Goal: Transaction & Acquisition: Purchase product/service

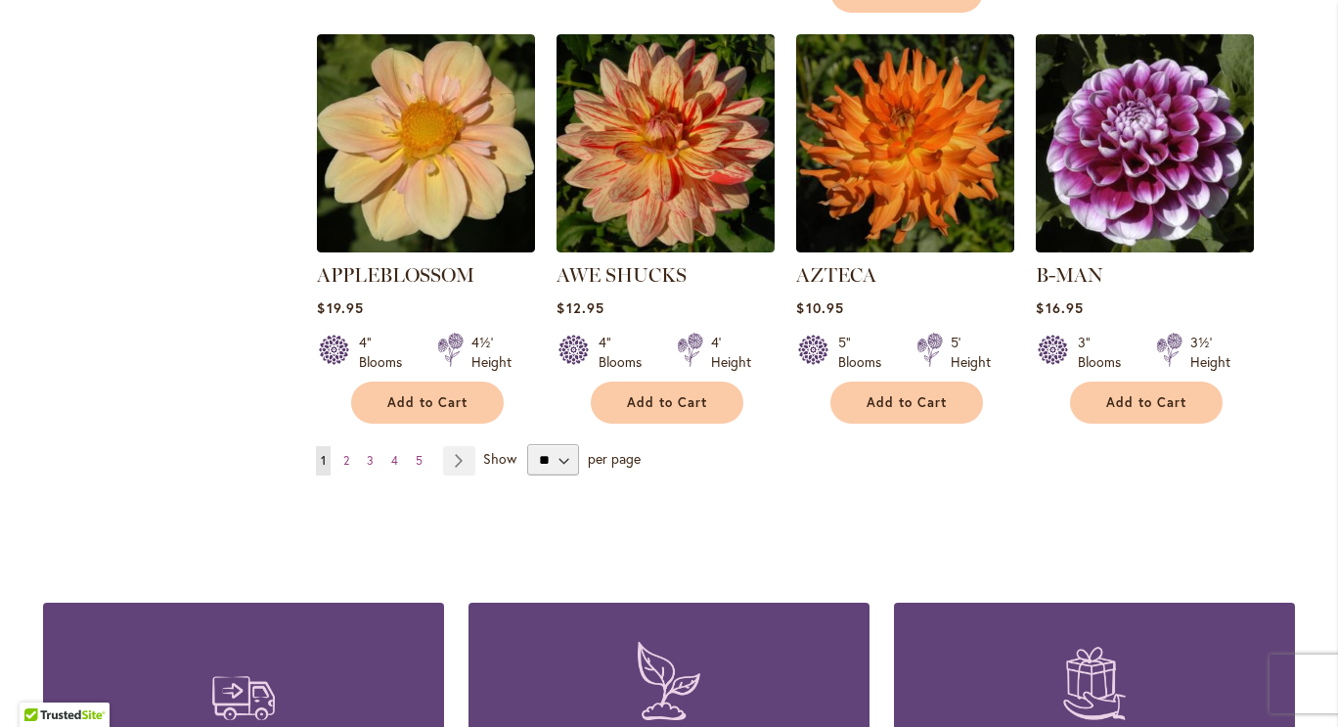
scroll to position [1717, 0]
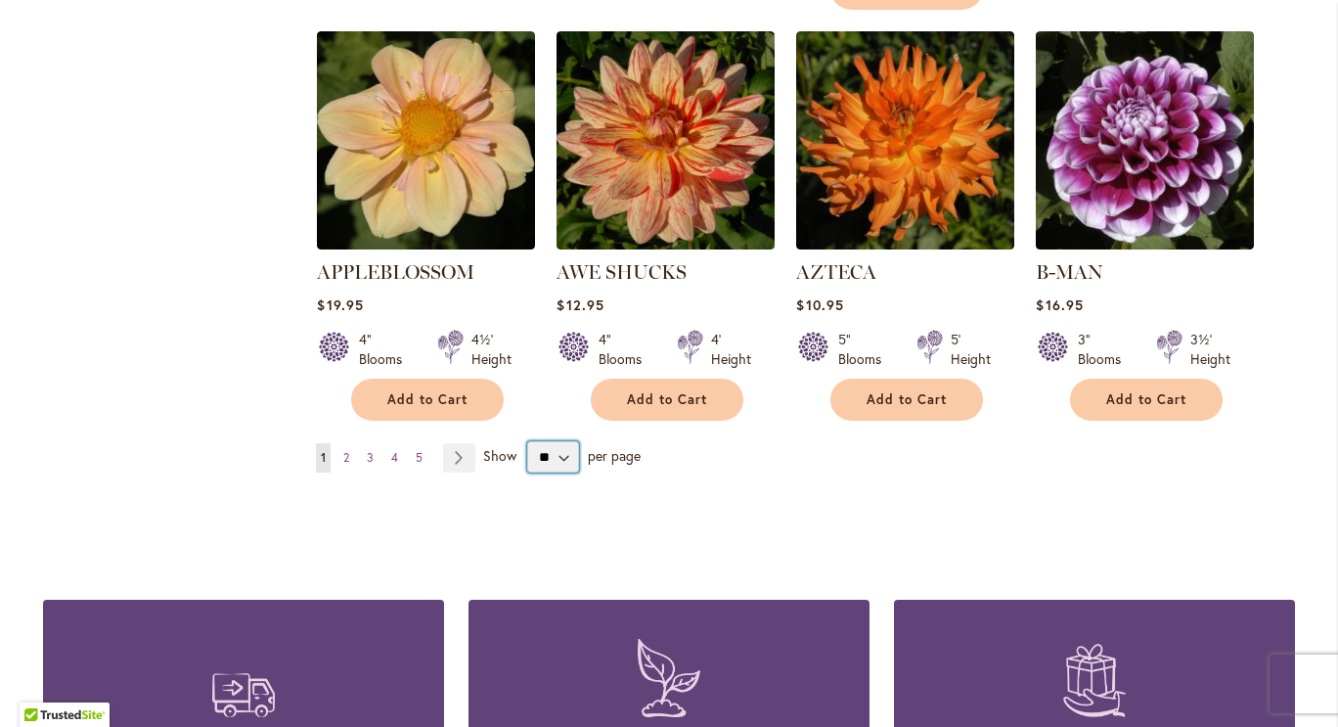
click at [569, 441] on select "** ** ** **" at bounding box center [553, 456] width 52 height 31
select select "**"
click at [527, 441] on select "** ** ** **" at bounding box center [553, 456] width 52 height 31
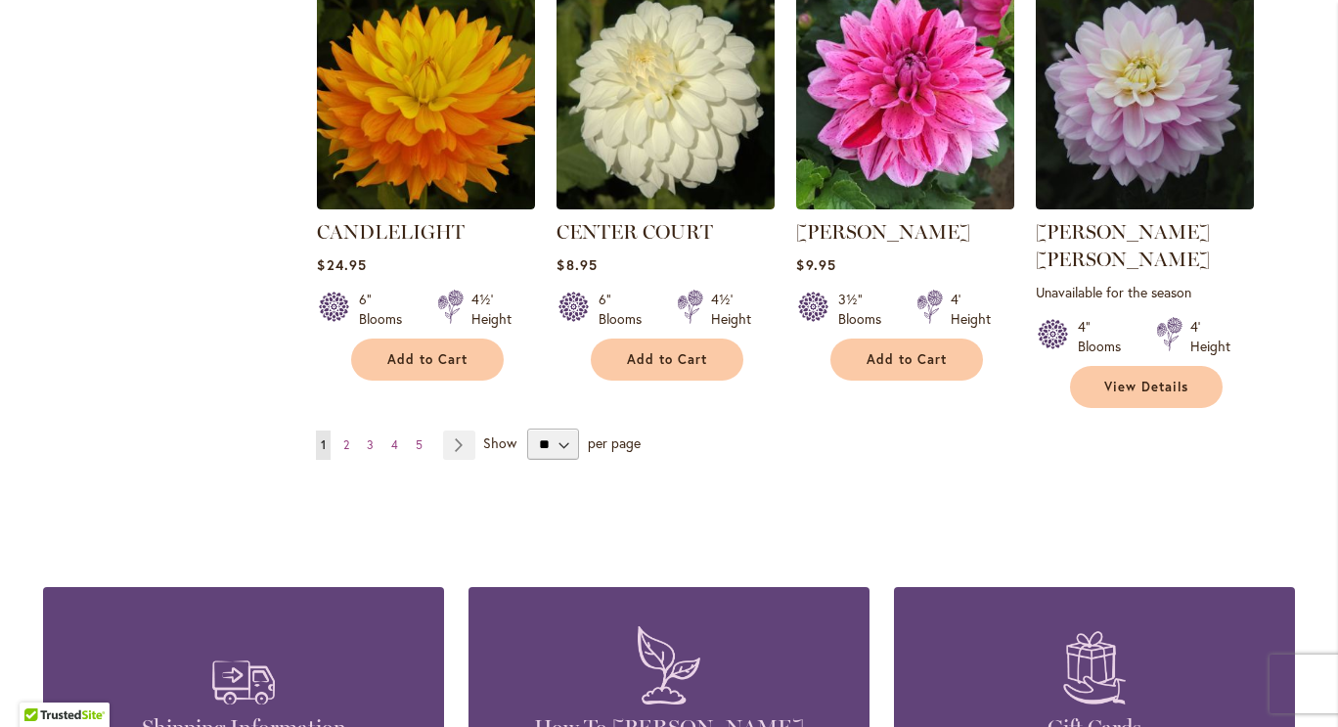
scroll to position [6690, 0]
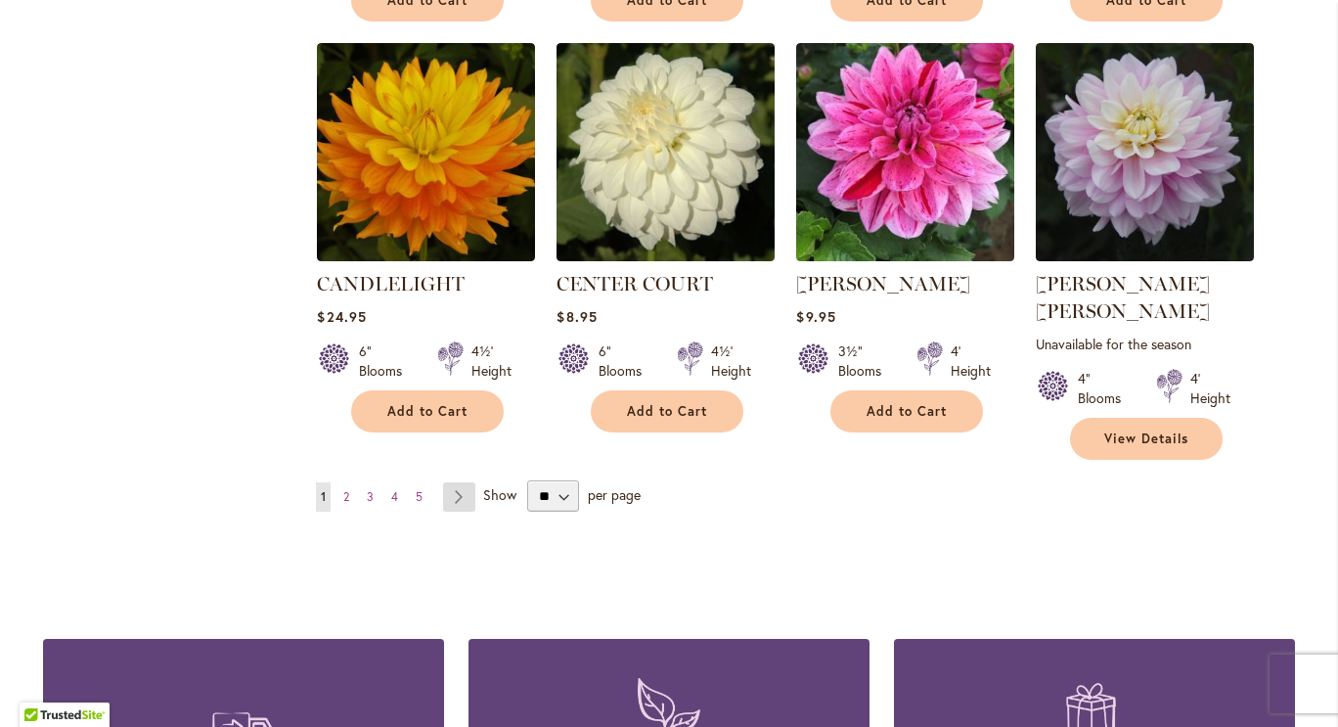
click at [446, 482] on link "Page Next" at bounding box center [459, 496] width 32 height 29
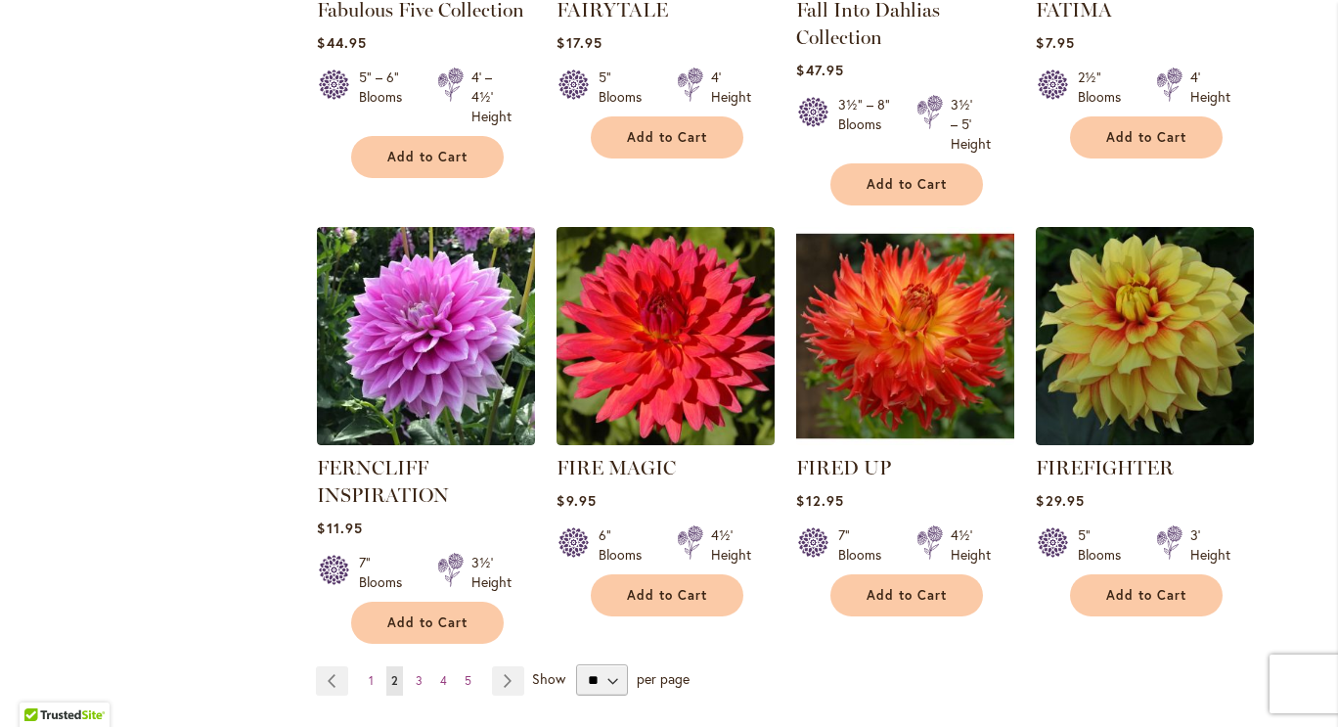
scroll to position [6700, 0]
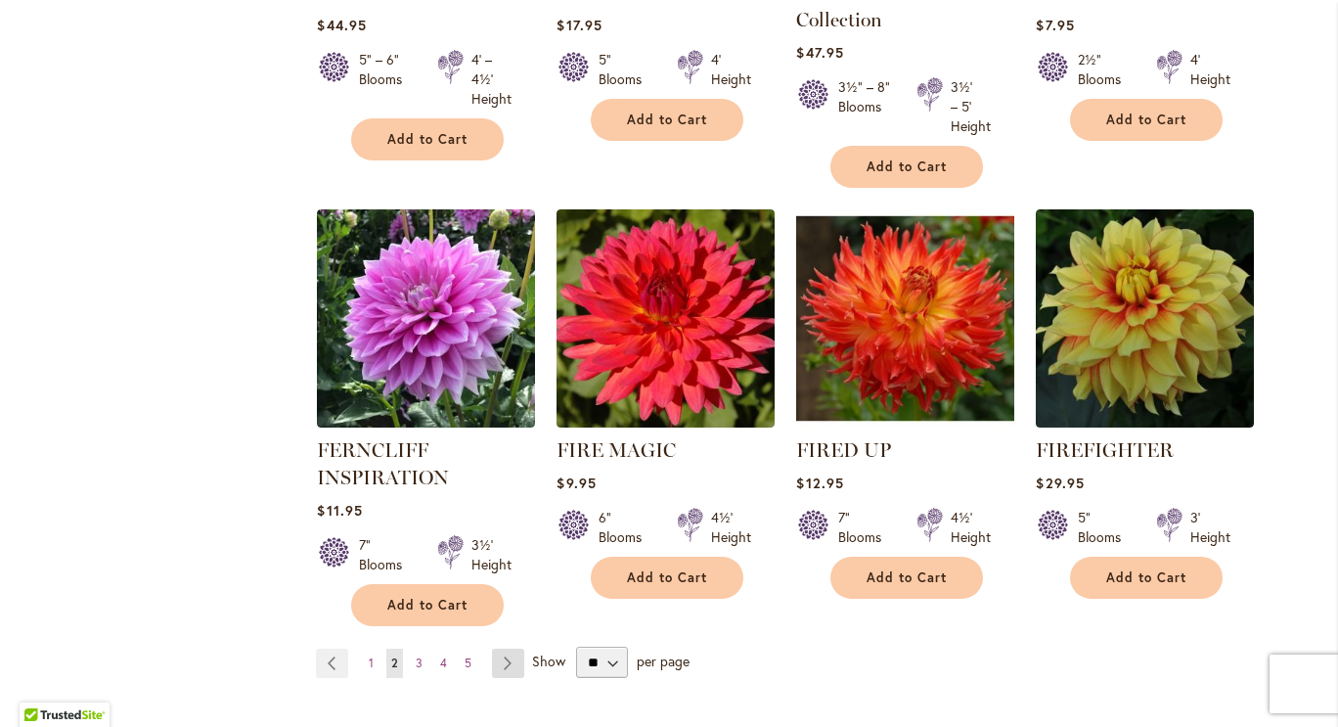
click at [497, 649] on link "Page Next" at bounding box center [508, 663] width 32 height 29
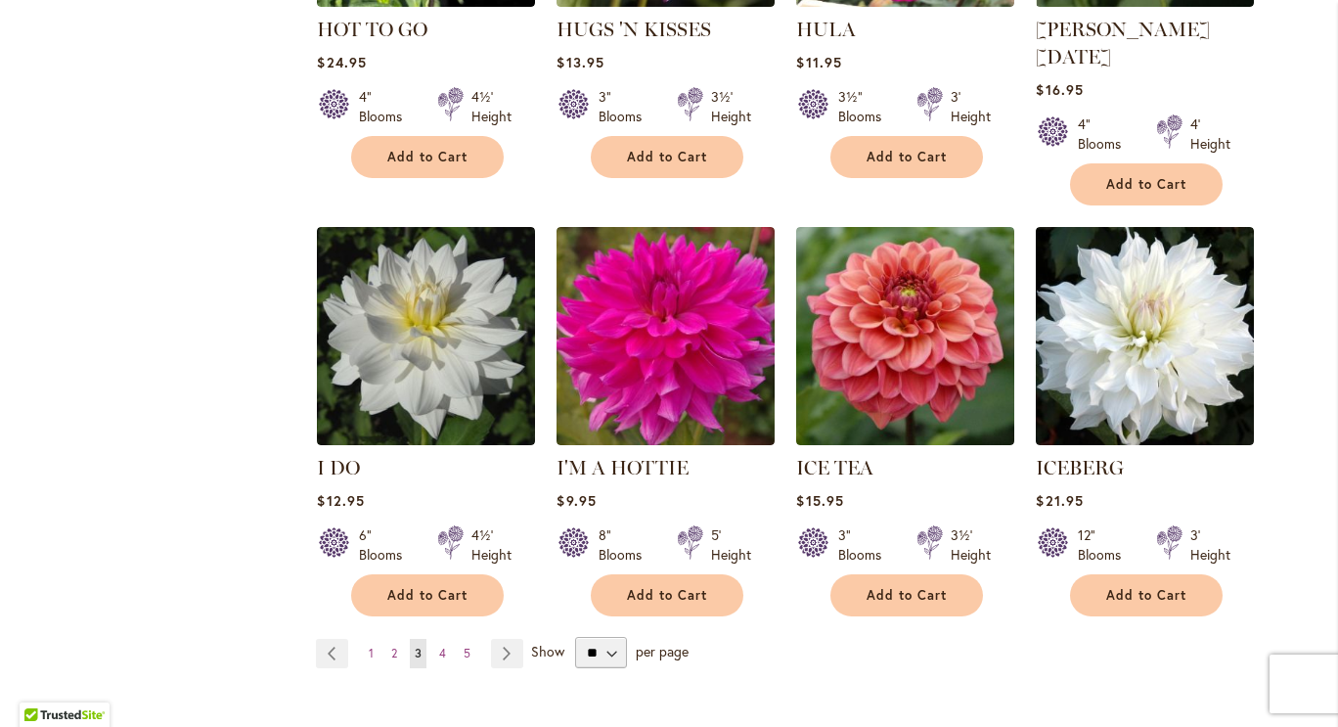
scroll to position [6789, 0]
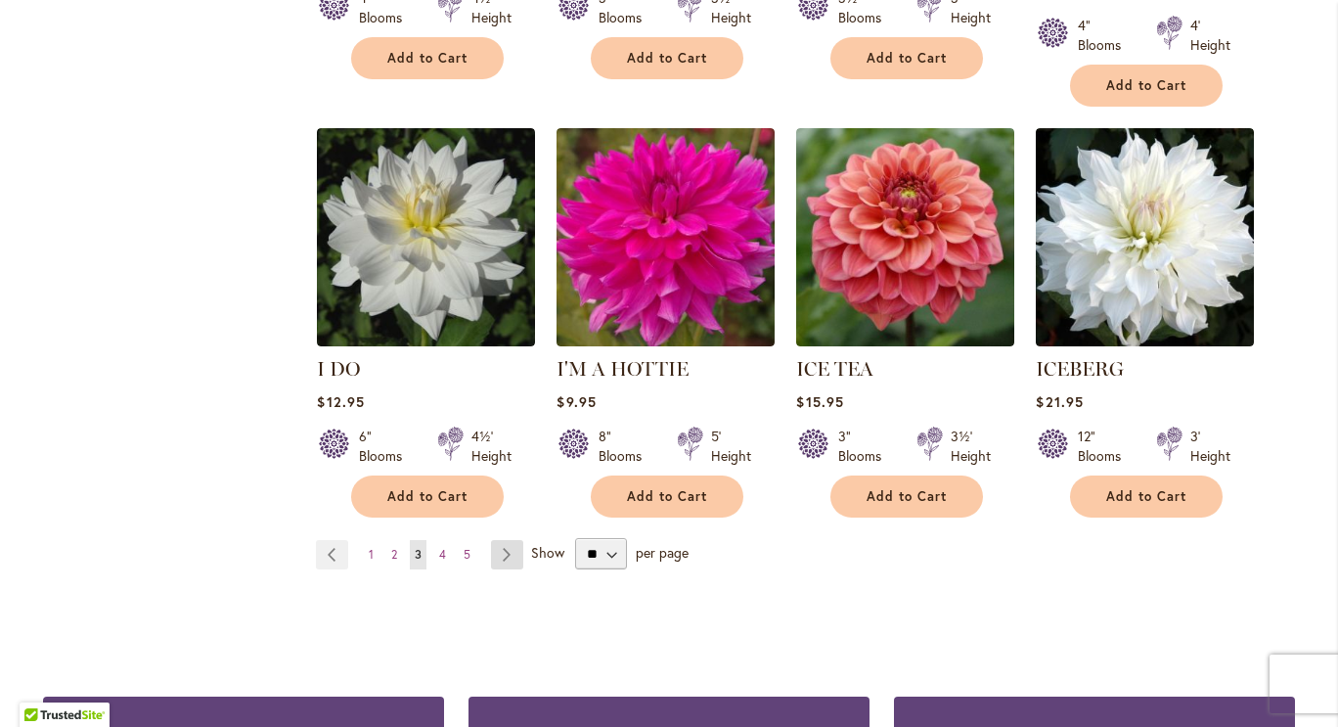
click at [510, 540] on link "Page Next" at bounding box center [507, 554] width 32 height 29
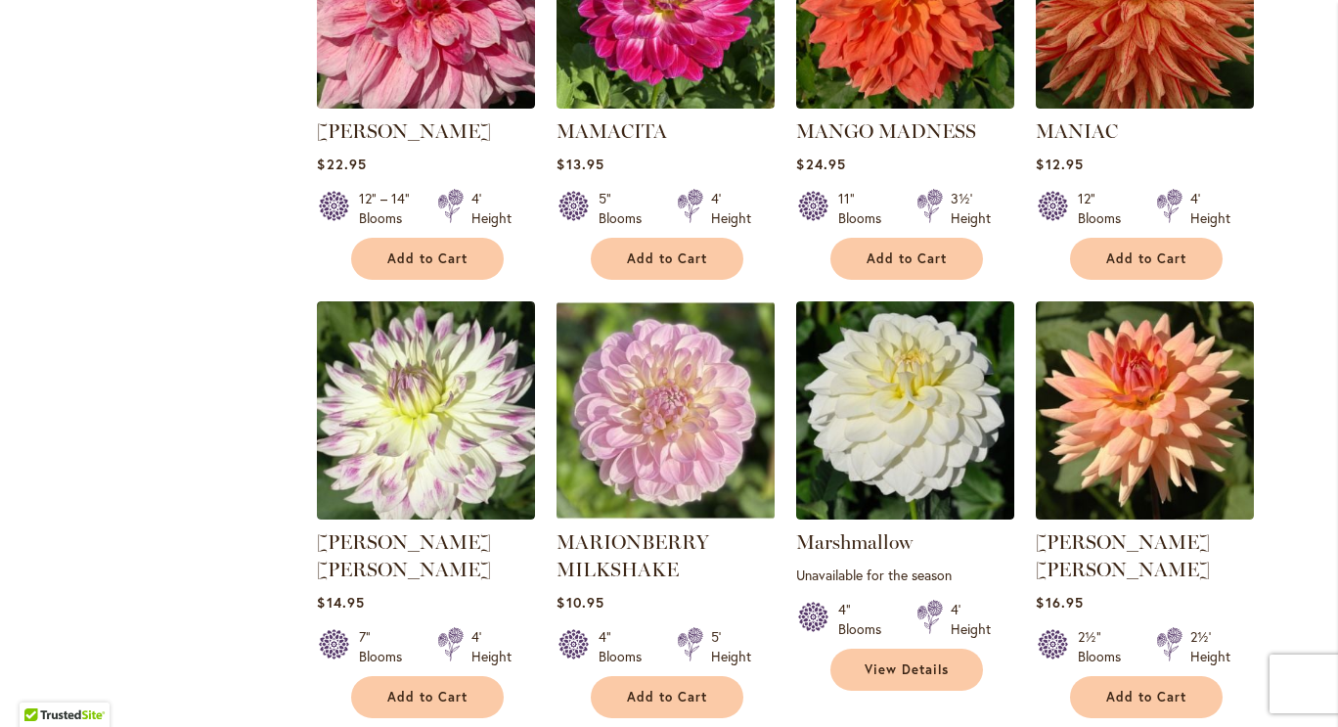
scroll to position [6660, 0]
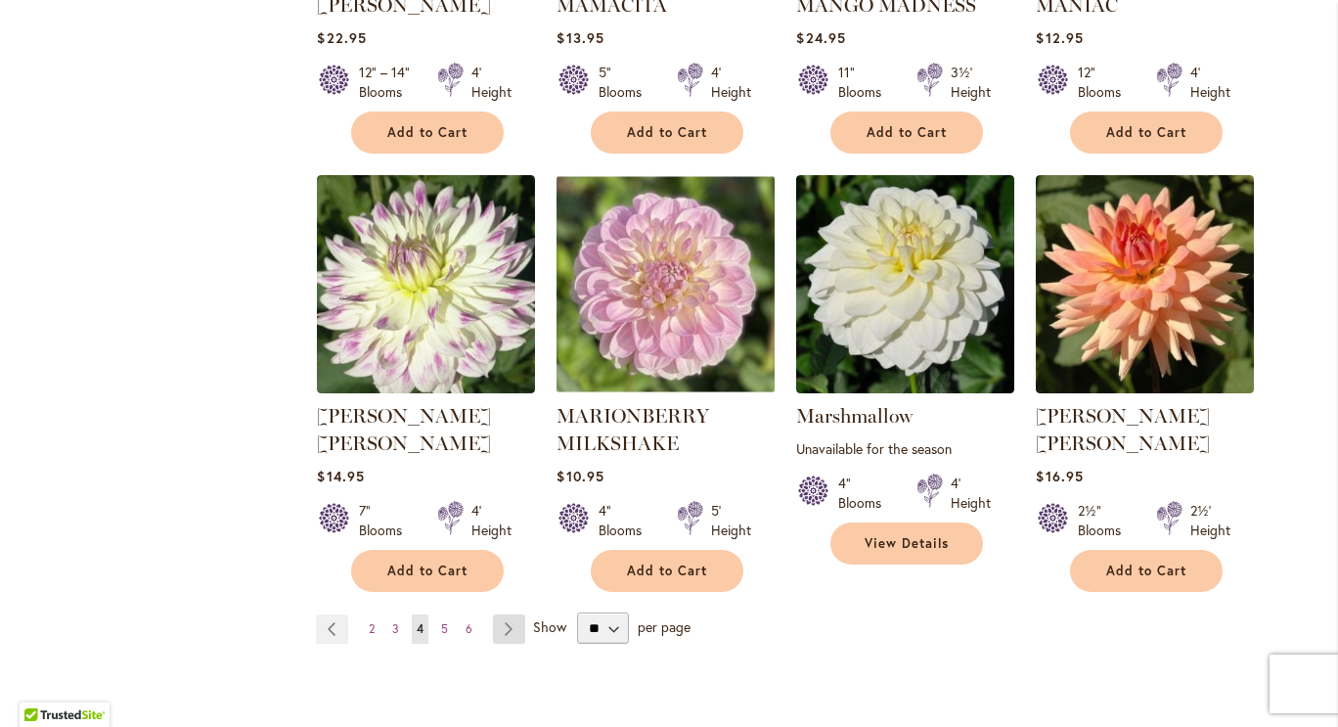
click at [511, 614] on link "Page Next" at bounding box center [509, 628] width 32 height 29
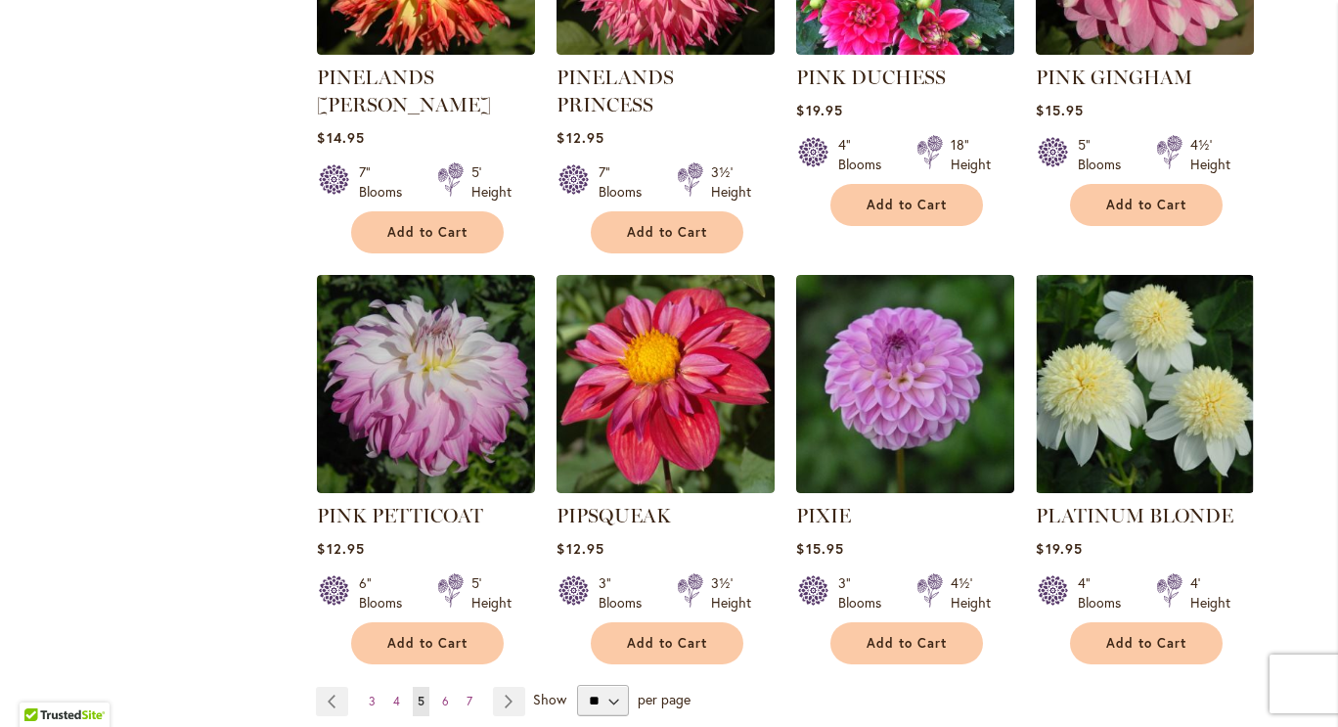
scroll to position [6632, 0]
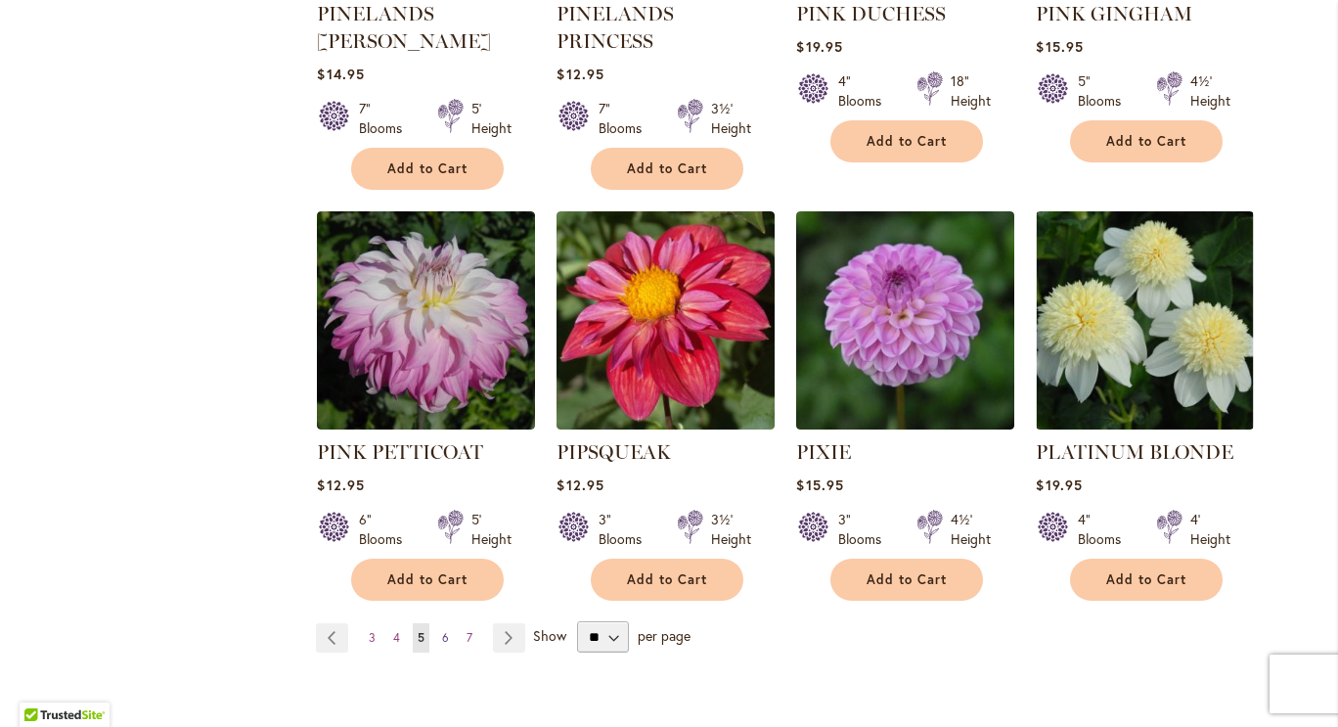
click at [442, 623] on link "Page 6" at bounding box center [445, 637] width 17 height 29
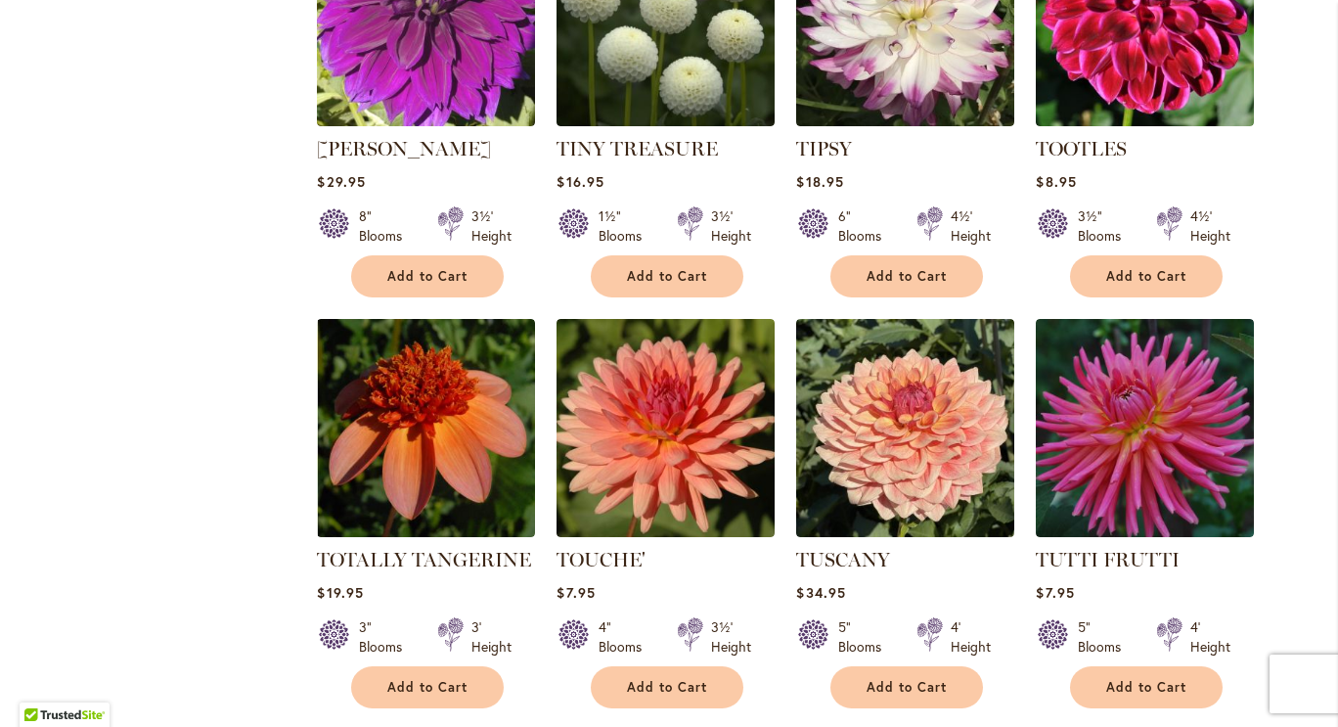
scroll to position [6476, 0]
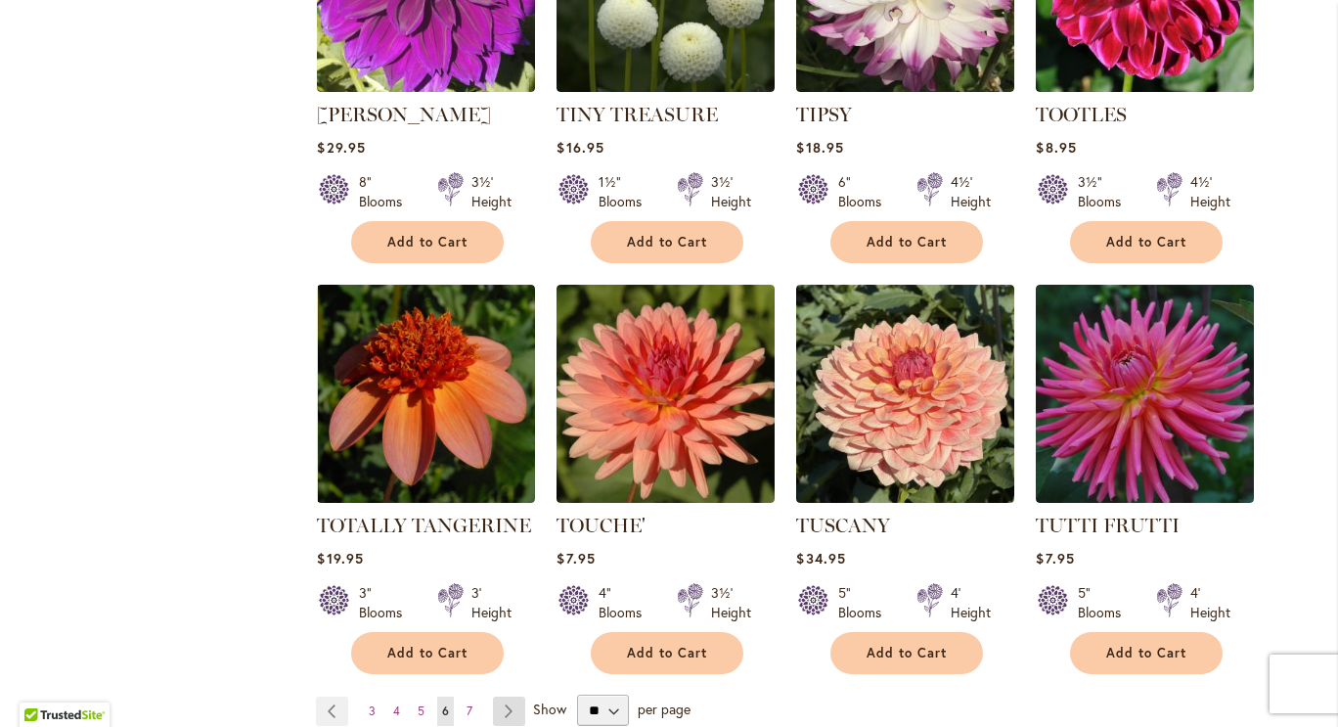
click at [514, 697] on link "Page Next" at bounding box center [509, 711] width 32 height 29
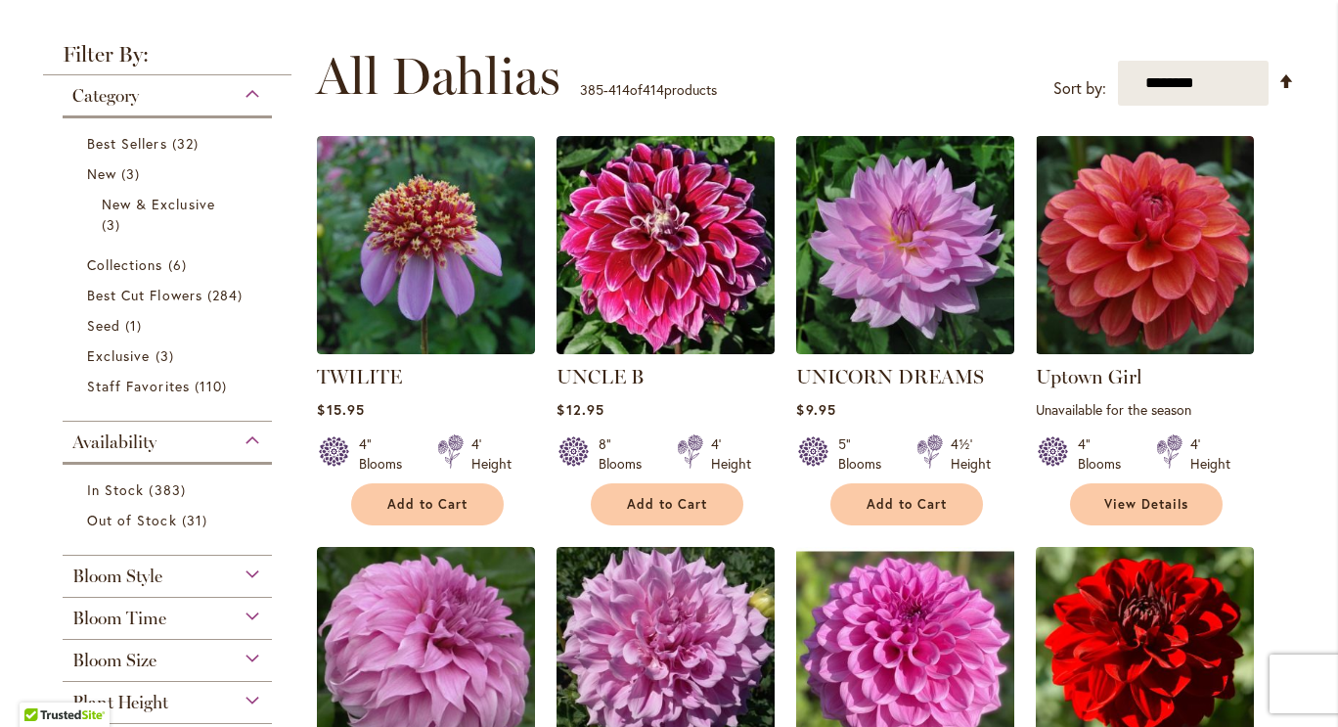
scroll to position [295, 0]
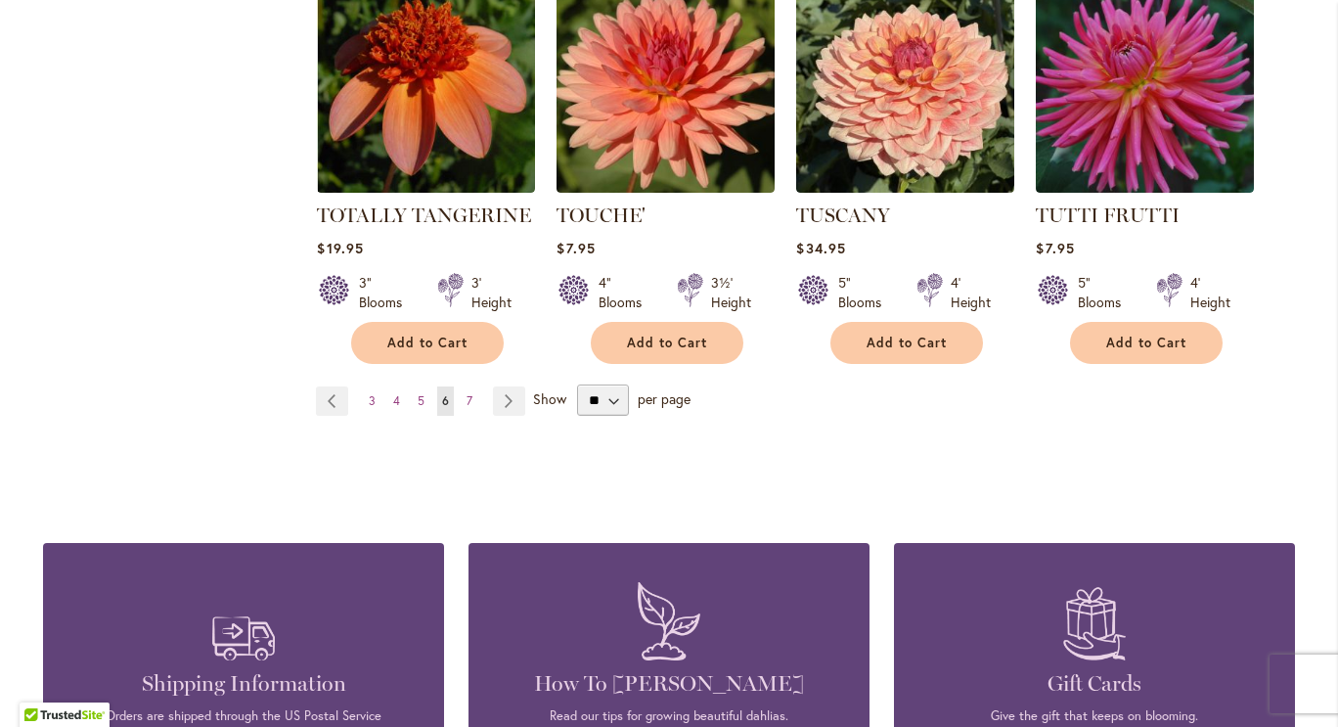
scroll to position [6608, 0]
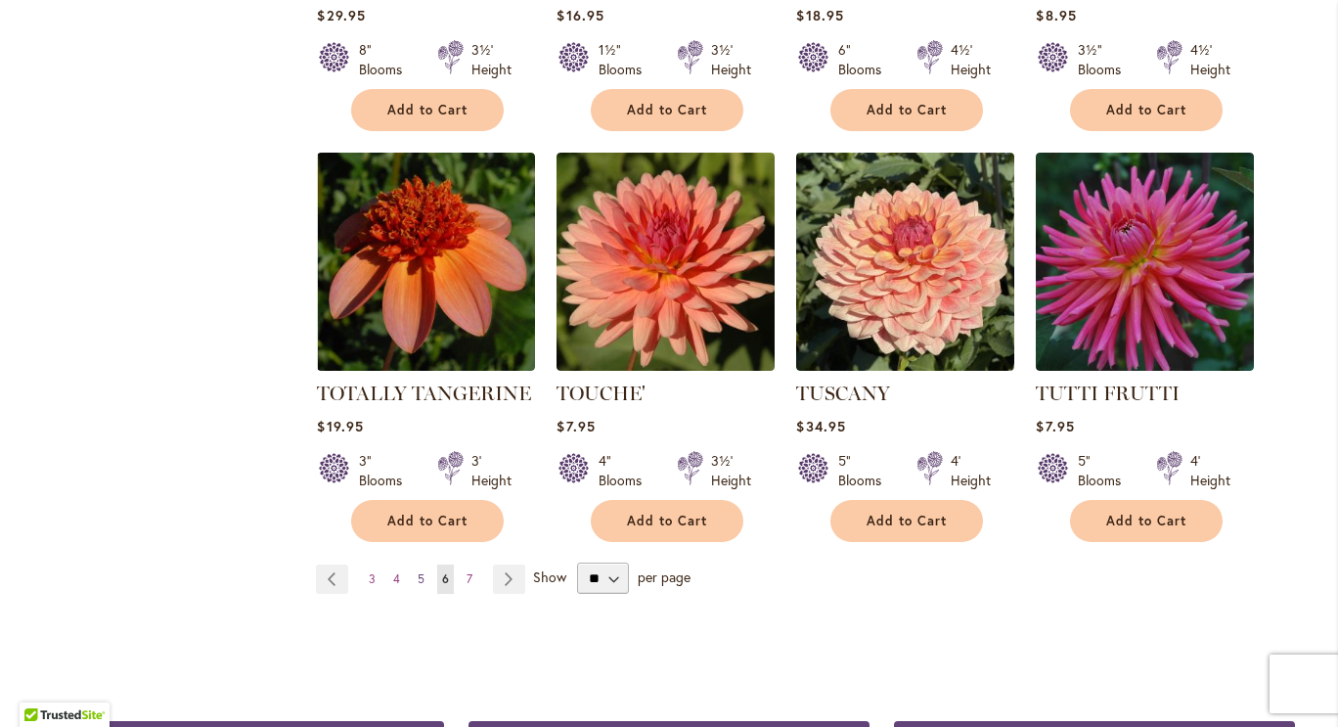
click at [418, 564] on link "Page 5" at bounding box center [421, 578] width 17 height 29
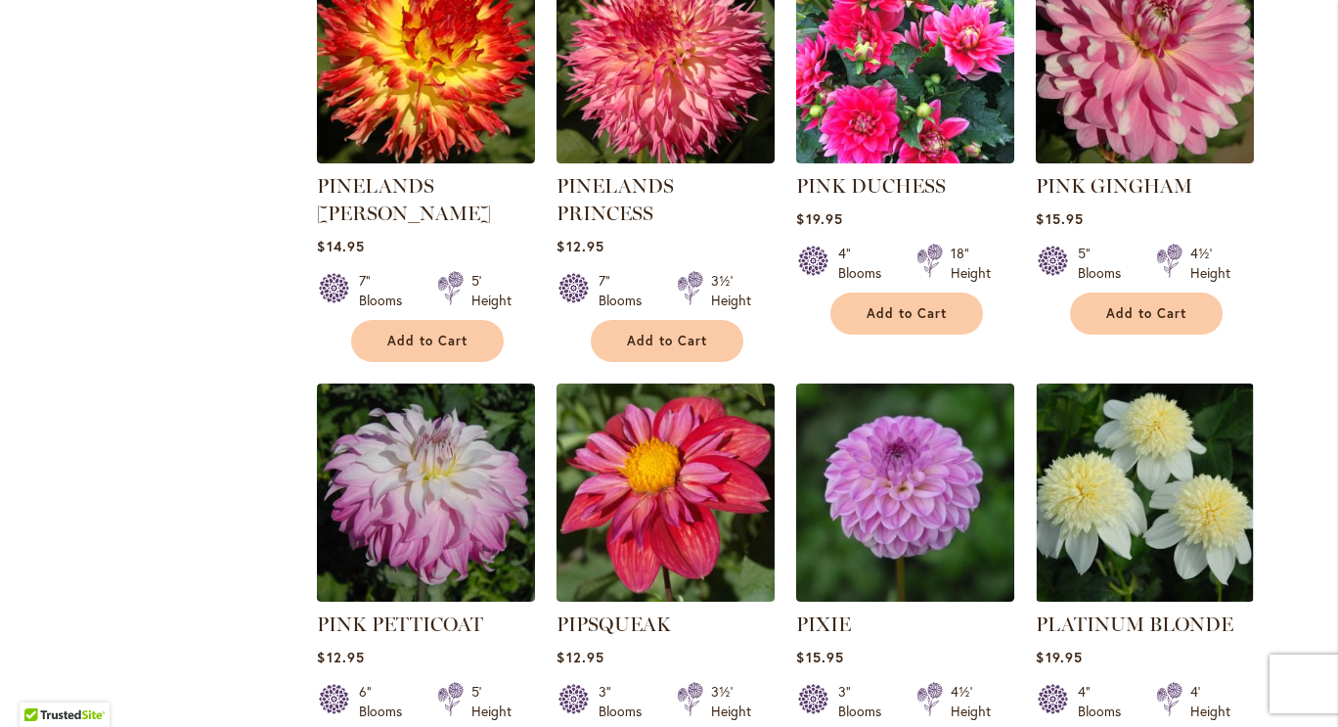
scroll to position [6470, 0]
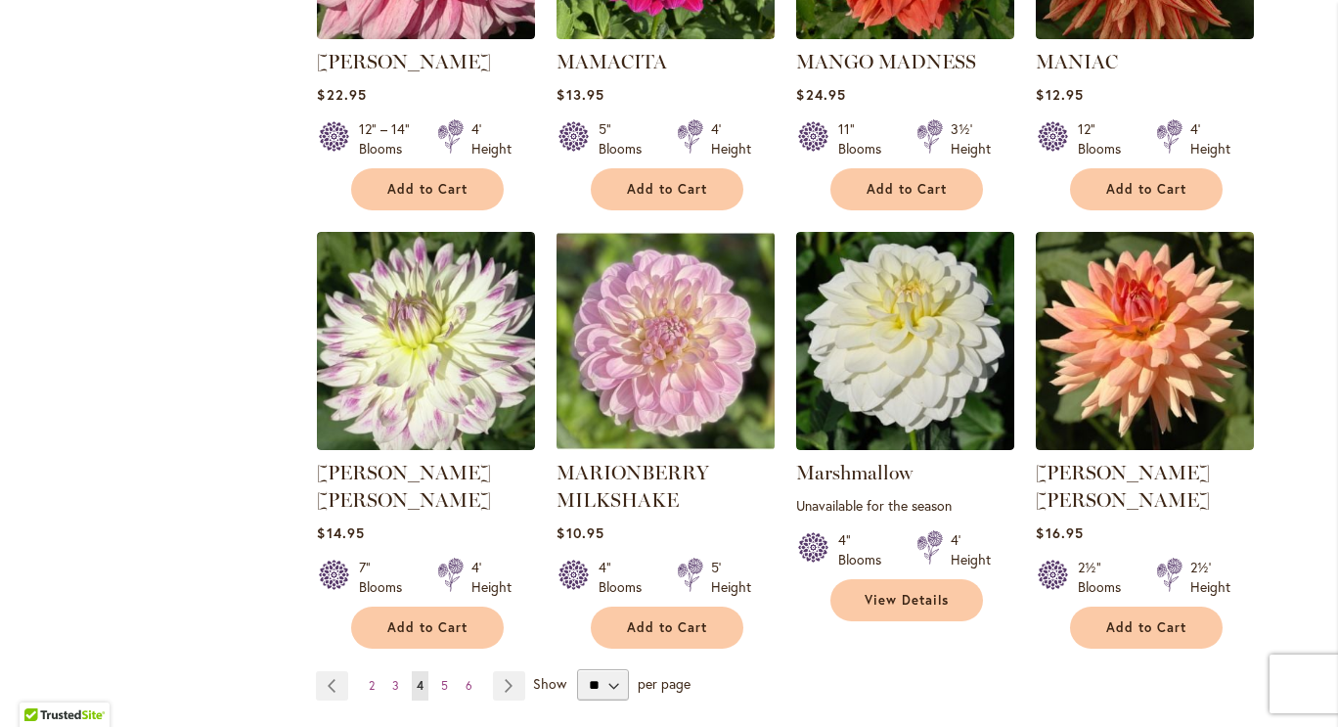
scroll to position [6741, 0]
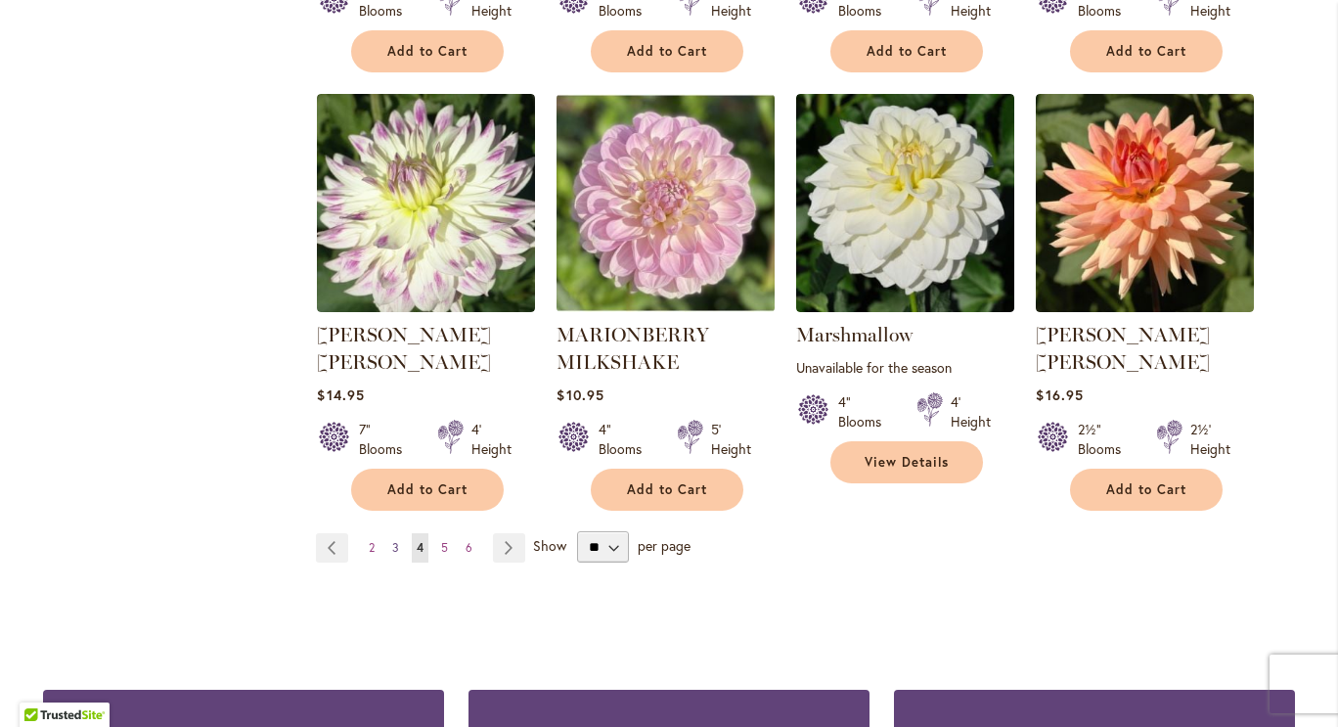
click at [392, 540] on span "3" at bounding box center [395, 547] width 7 height 15
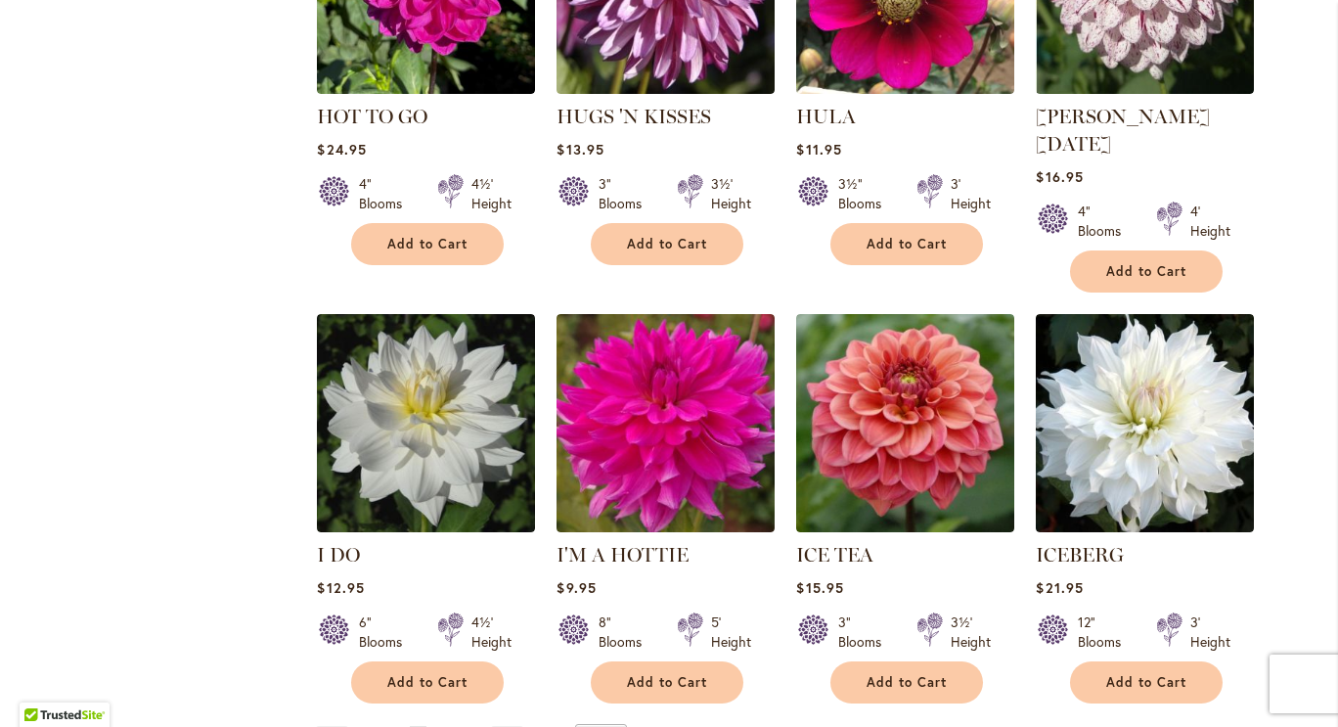
scroll to position [6609, 0]
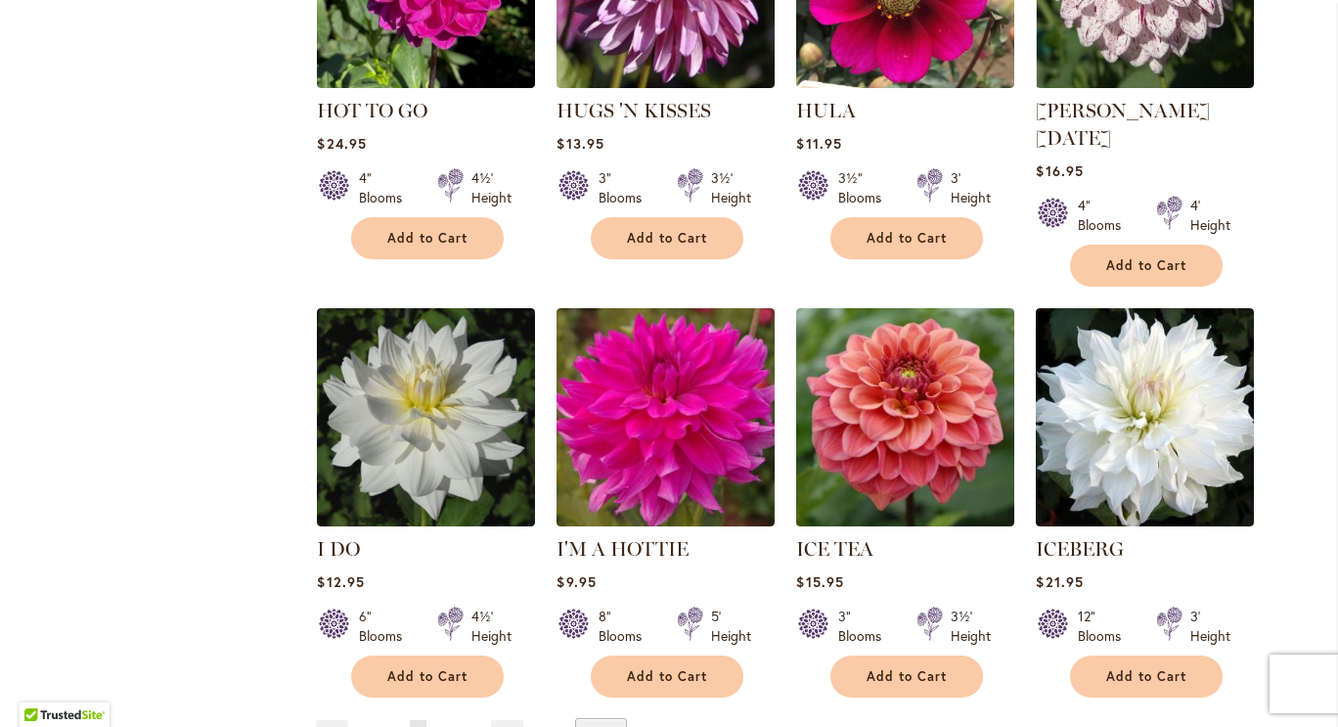
click at [391, 720] on link "Page 2" at bounding box center [394, 734] width 16 height 29
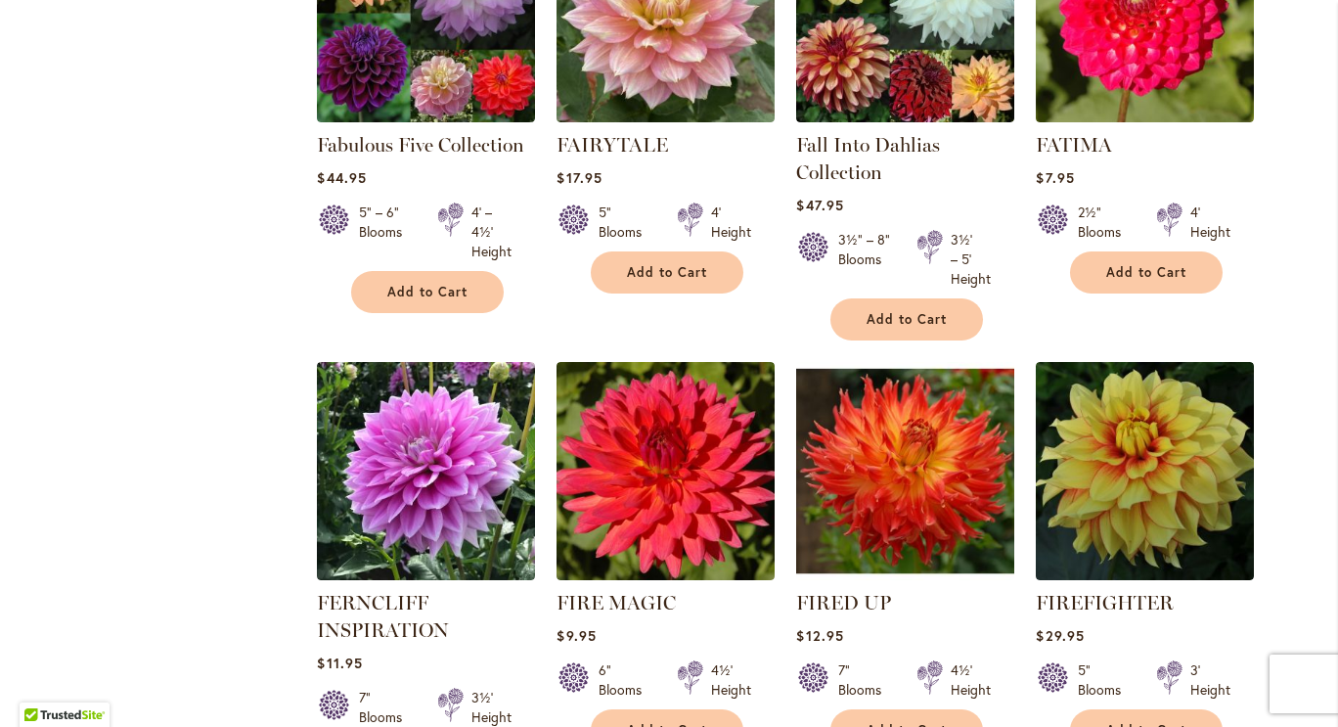
scroll to position [6698, 0]
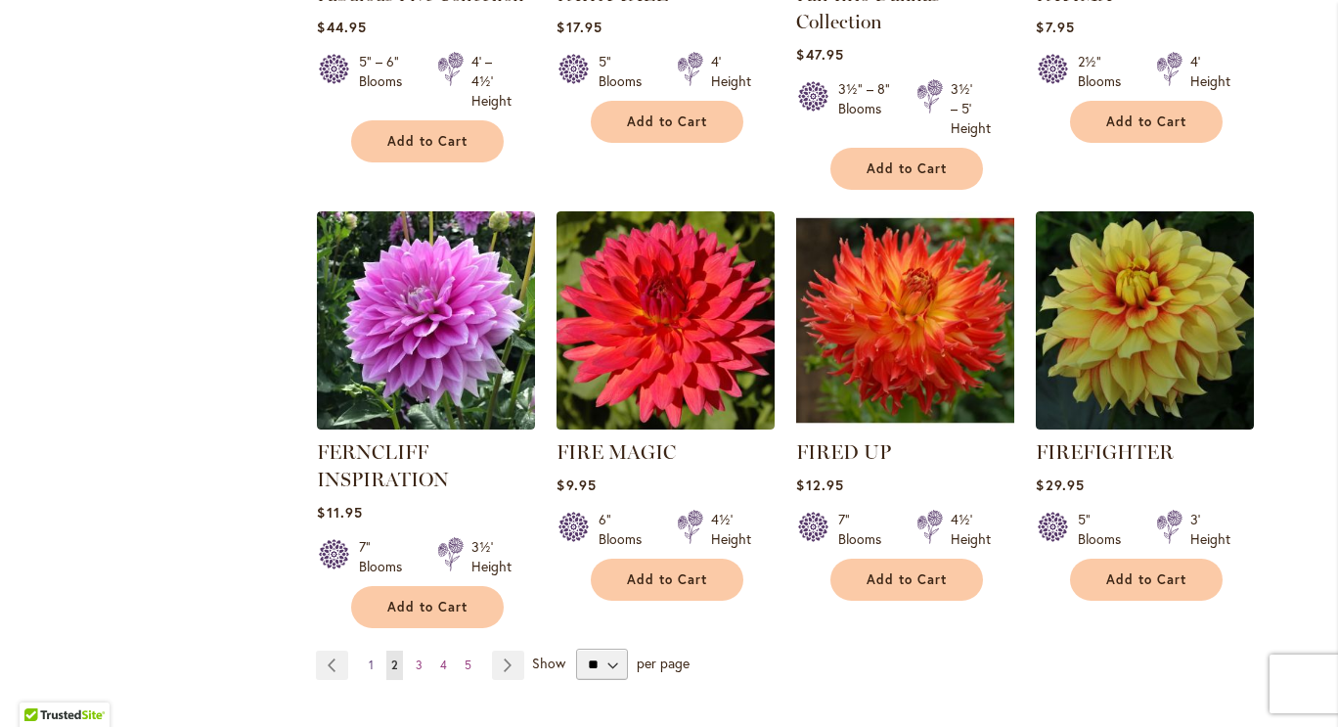
click at [369, 657] on span "1" at bounding box center [371, 664] width 5 height 15
